Goal: Task Accomplishment & Management: Complete application form

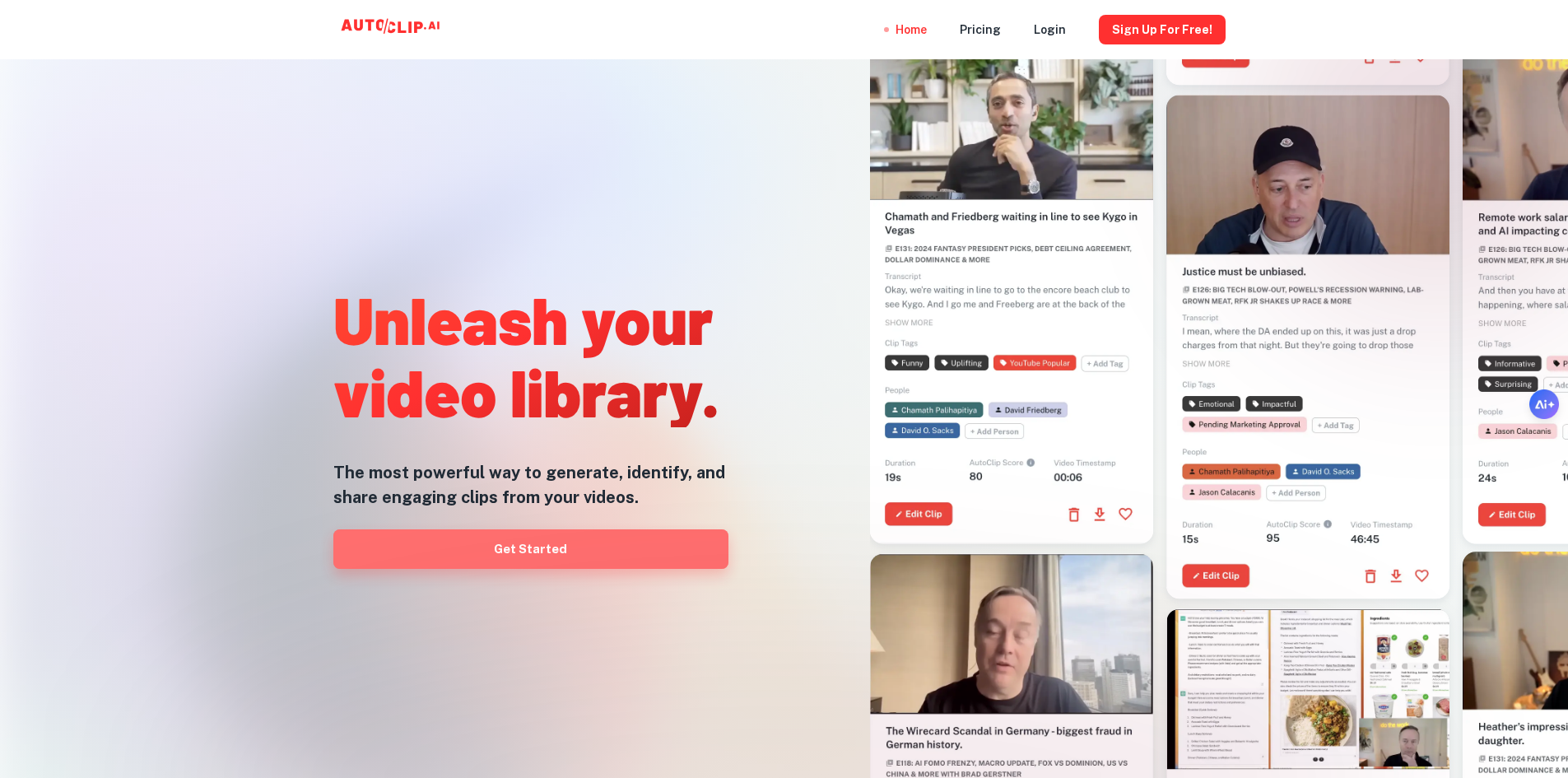
click at [549, 552] on link "Get Started" at bounding box center [531, 549] width 395 height 40
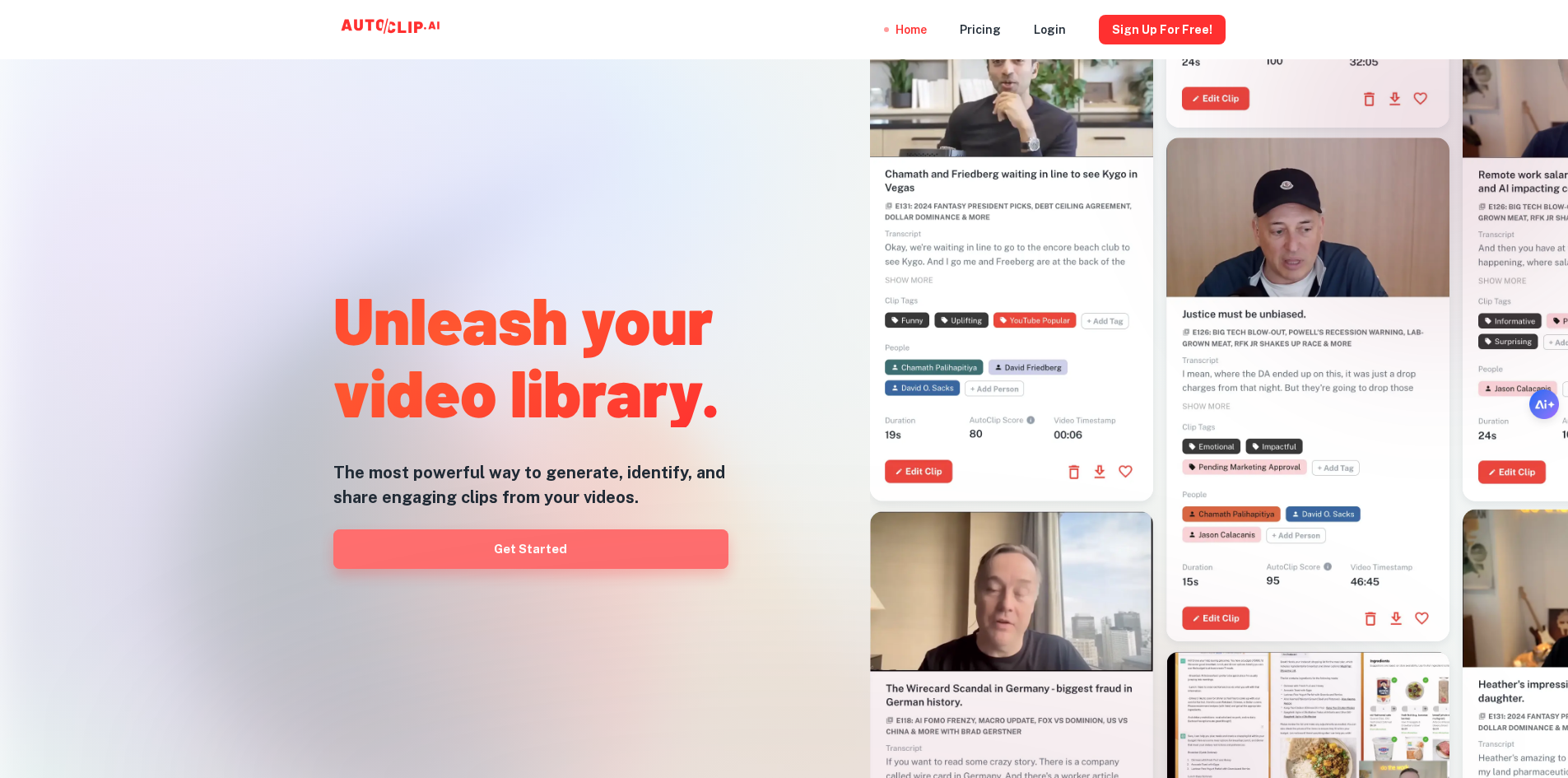
click at [542, 557] on link "Get Started" at bounding box center [531, 549] width 395 height 40
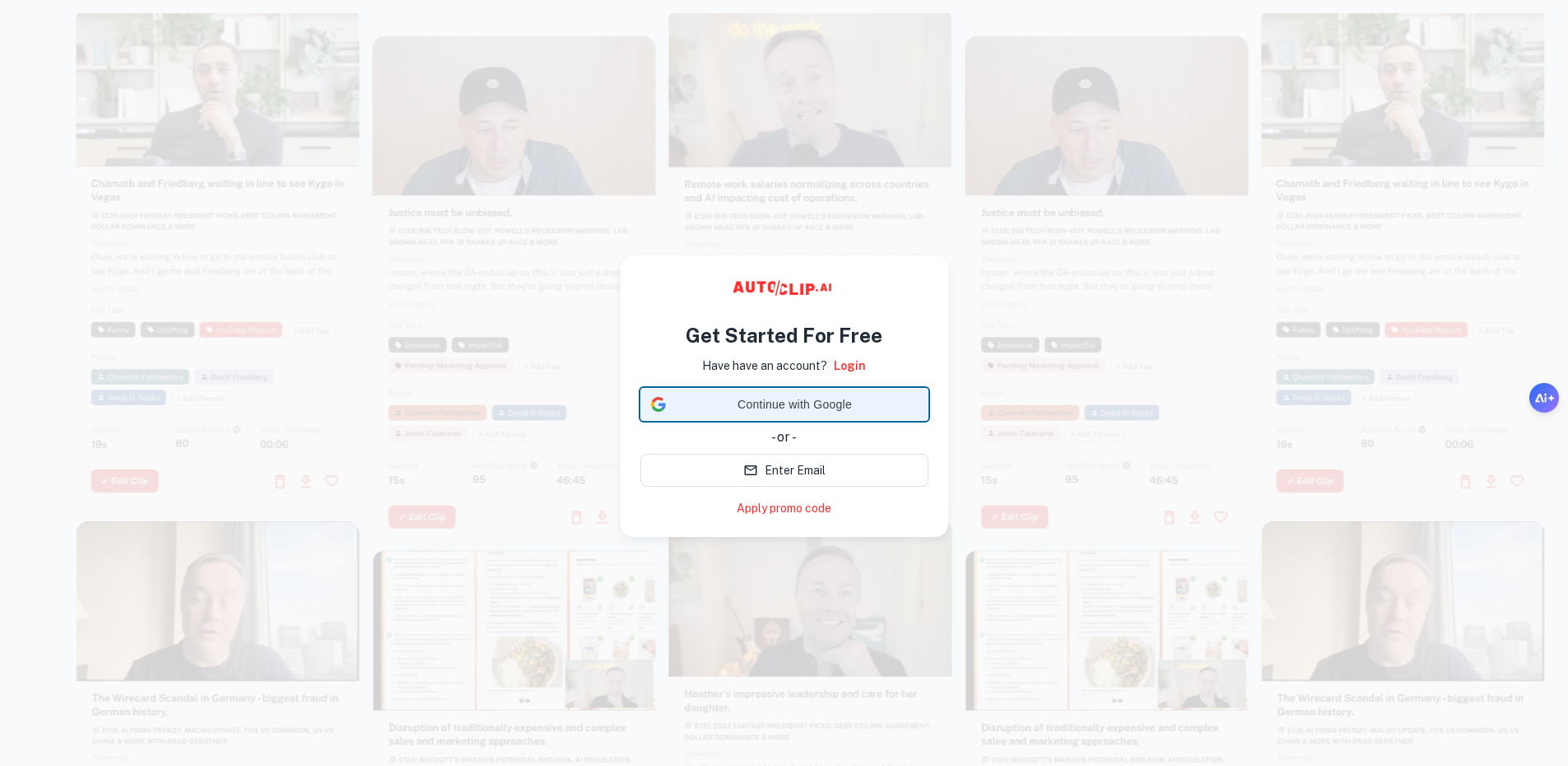
click at [768, 406] on span "Continue with Google" at bounding box center [795, 404] width 245 height 18
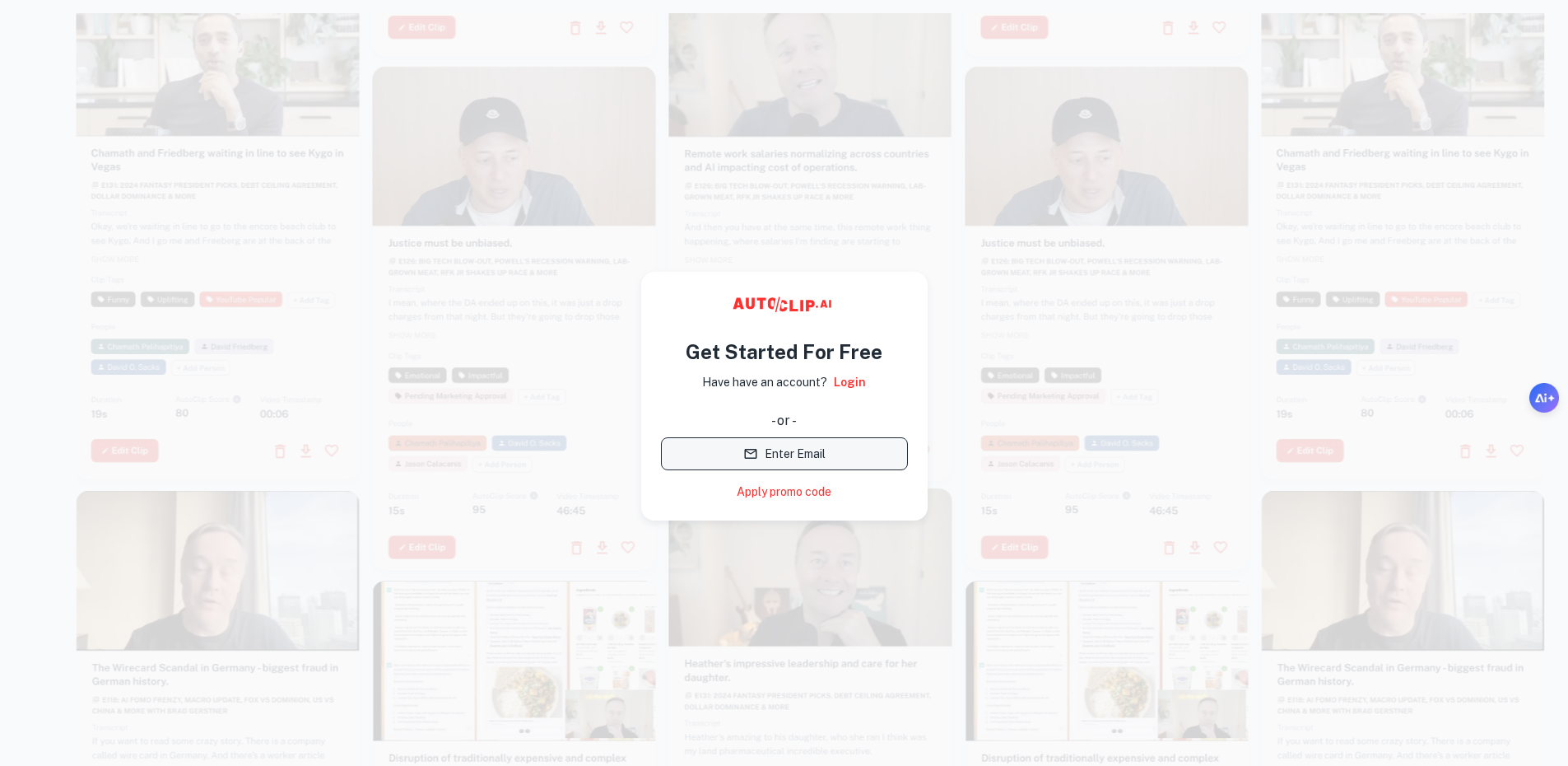
click at [778, 455] on button "Enter Email" at bounding box center [784, 453] width 247 height 33
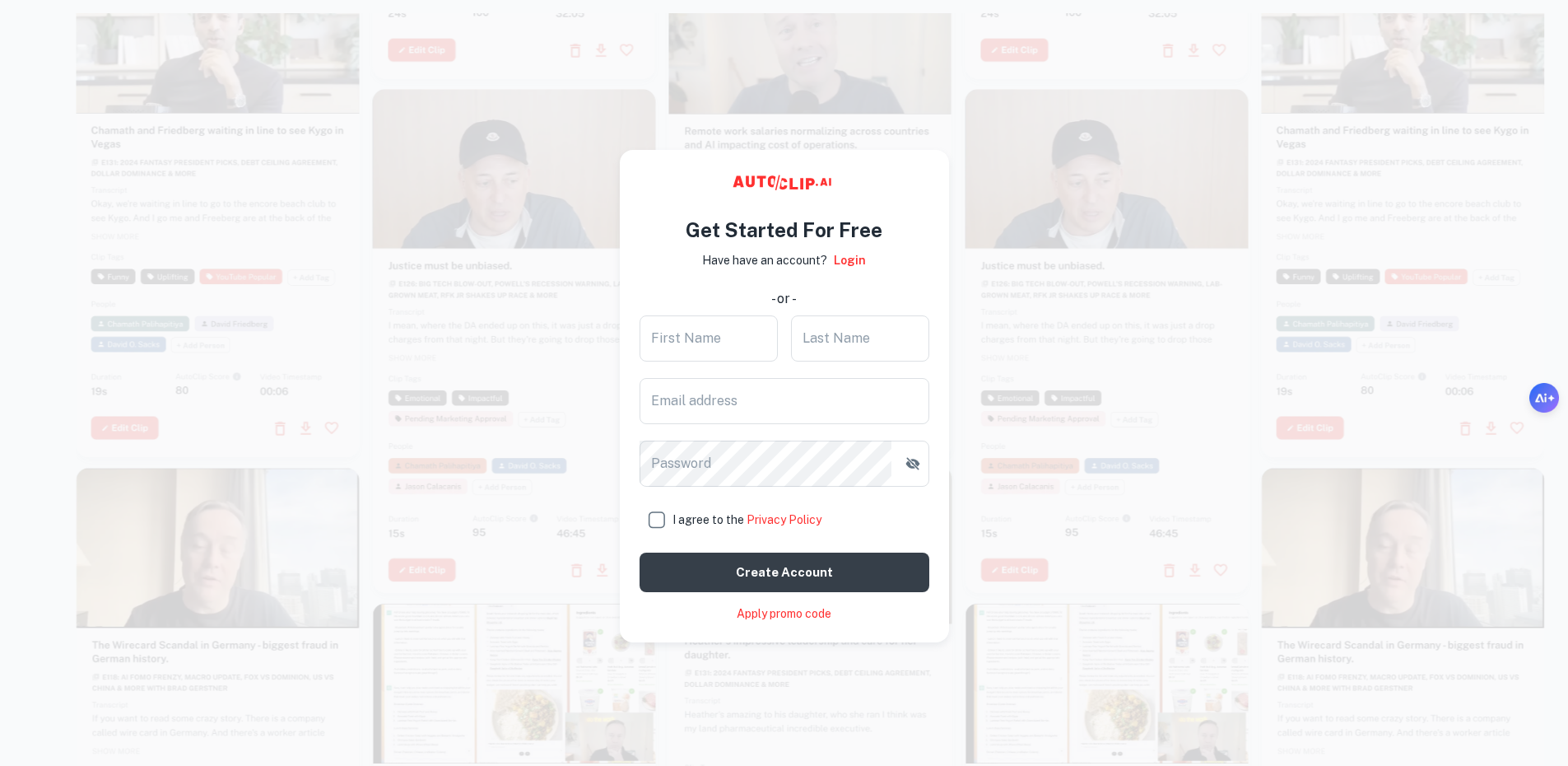
click at [885, 96] on video at bounding box center [810, 24] width 283 height 141
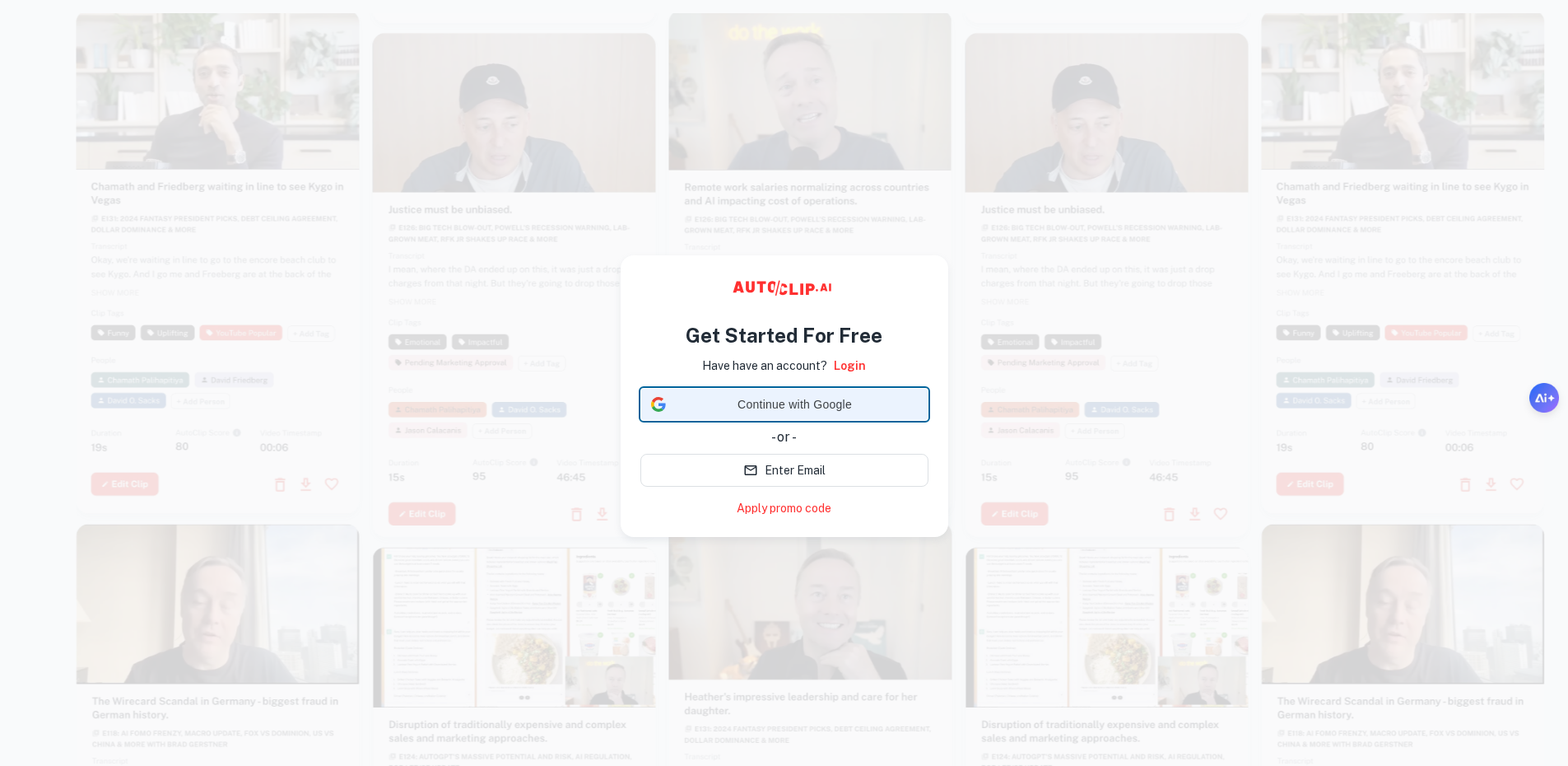
click at [817, 401] on span "Continue with Google" at bounding box center [795, 404] width 245 height 18
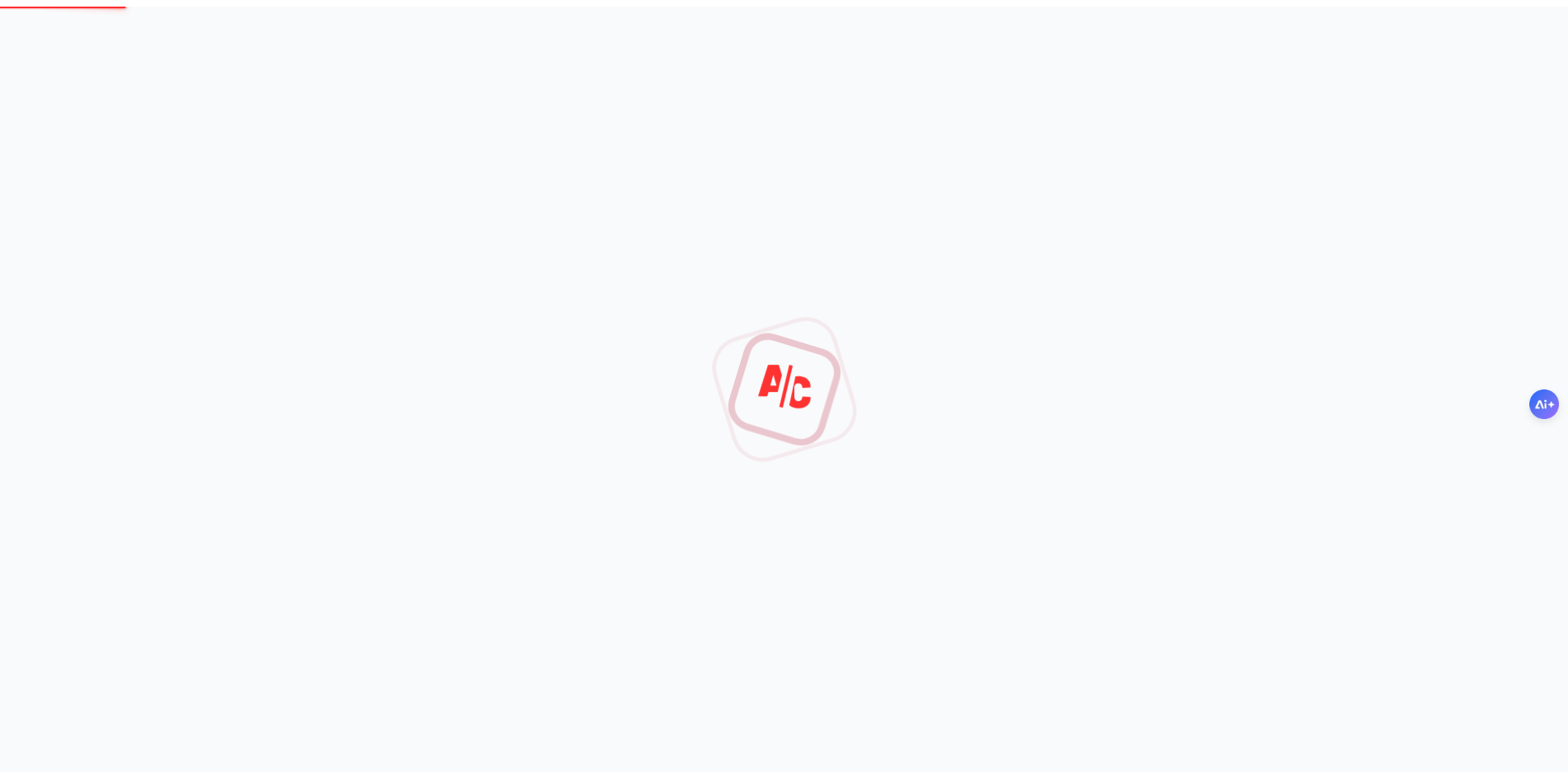
scroll to position [13, 0]
